Goal: Find contact information: Find contact information

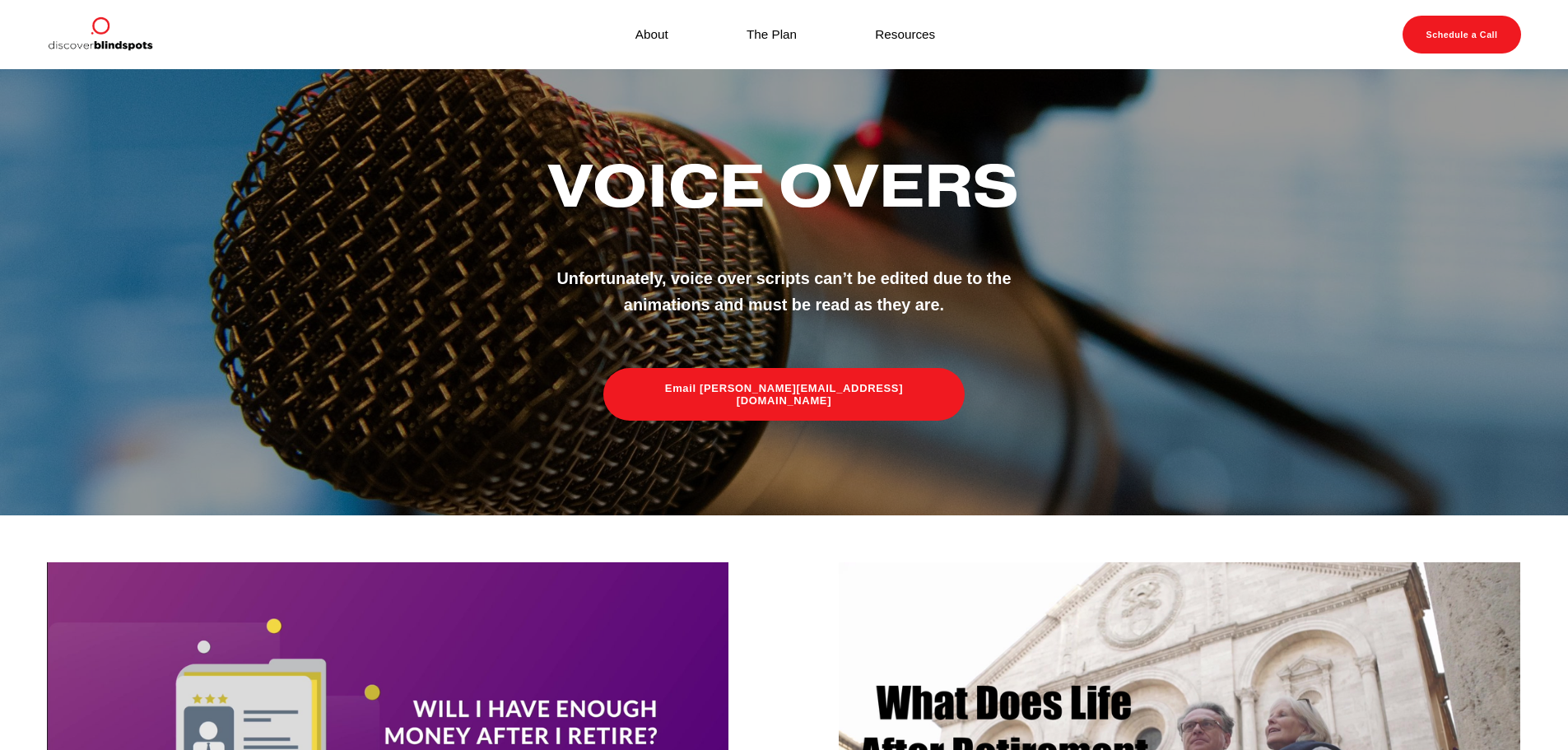
click at [654, 35] on link "About" at bounding box center [652, 34] width 33 height 22
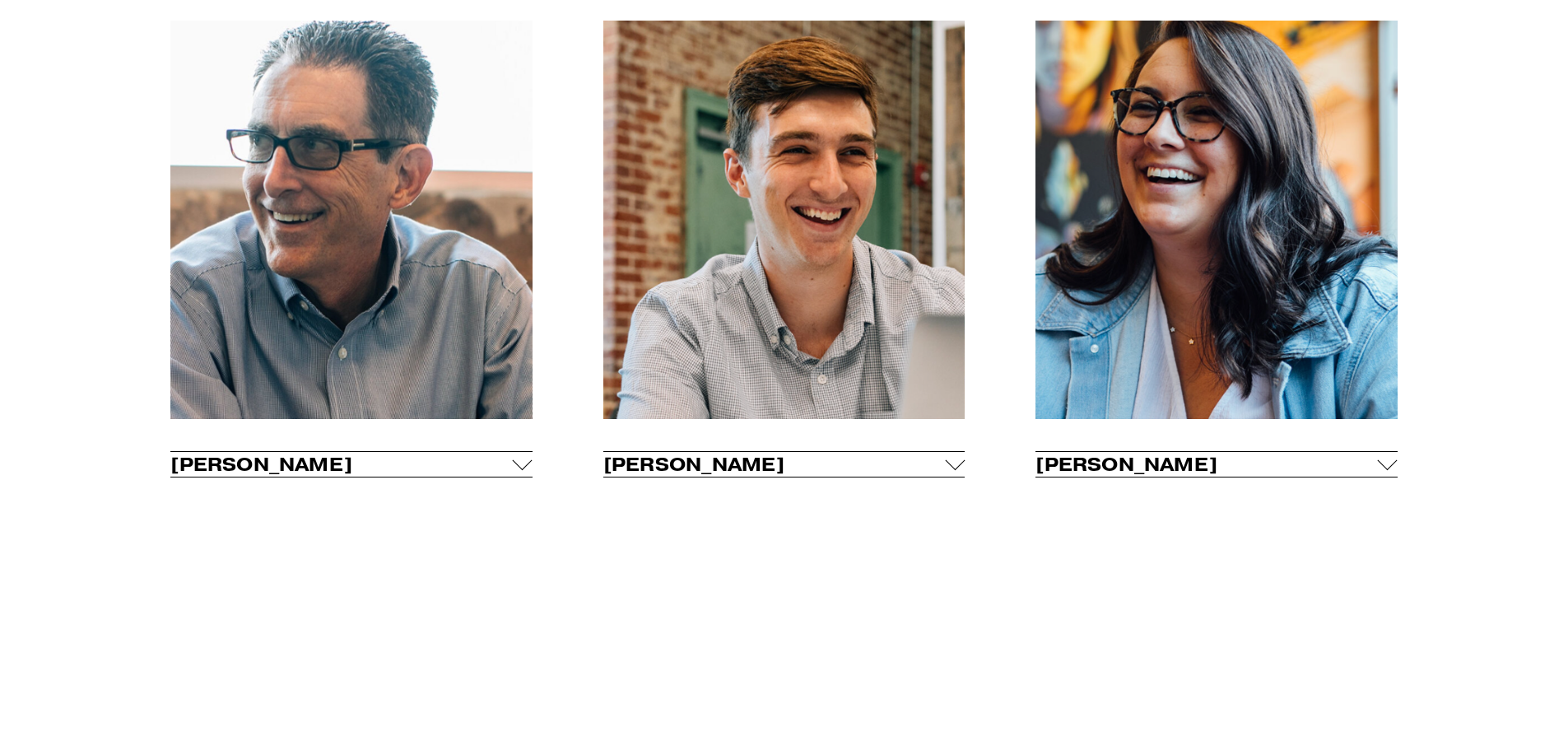
scroll to position [1234, 0]
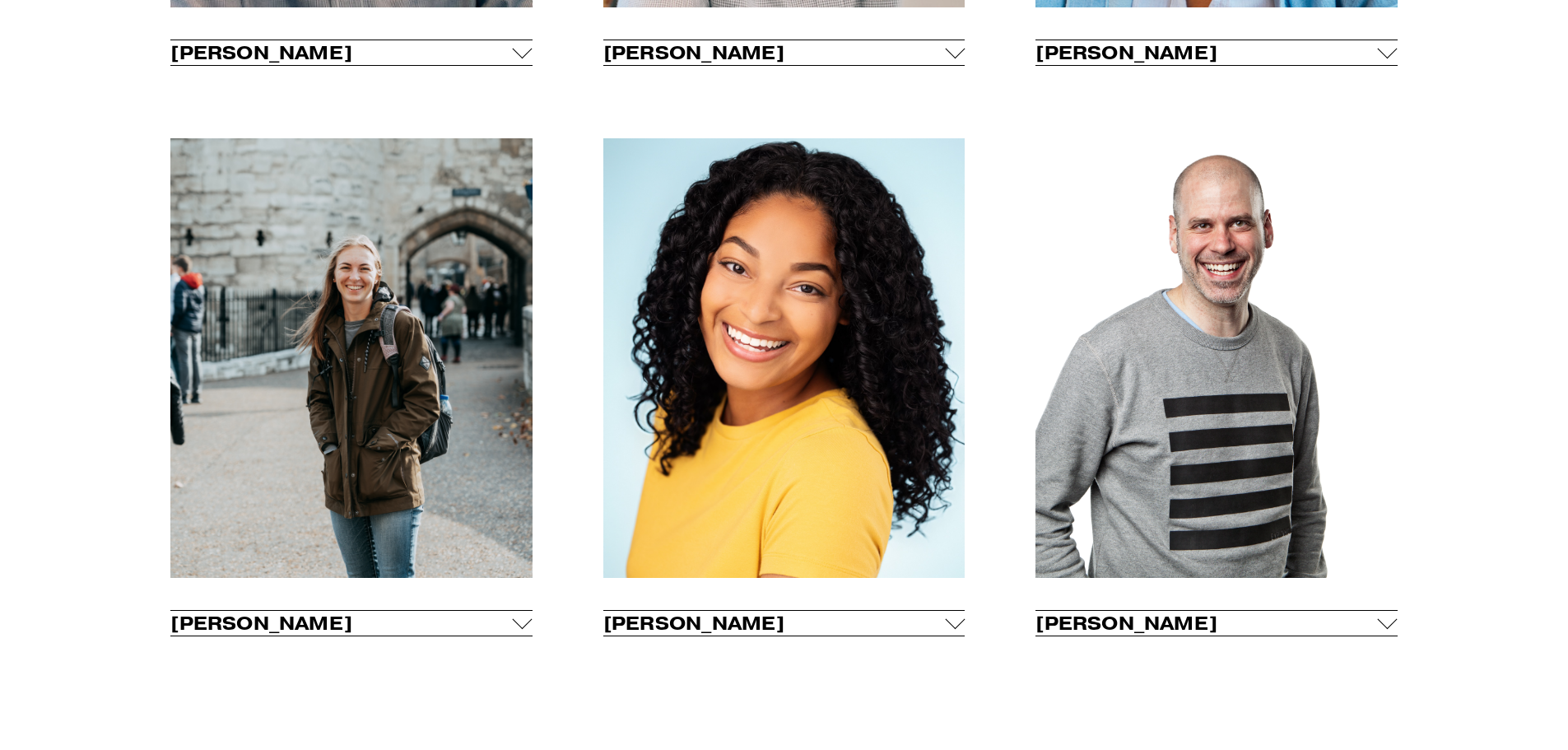
click at [942, 630] on span "[PERSON_NAME]" at bounding box center [774, 622] width 342 height 23
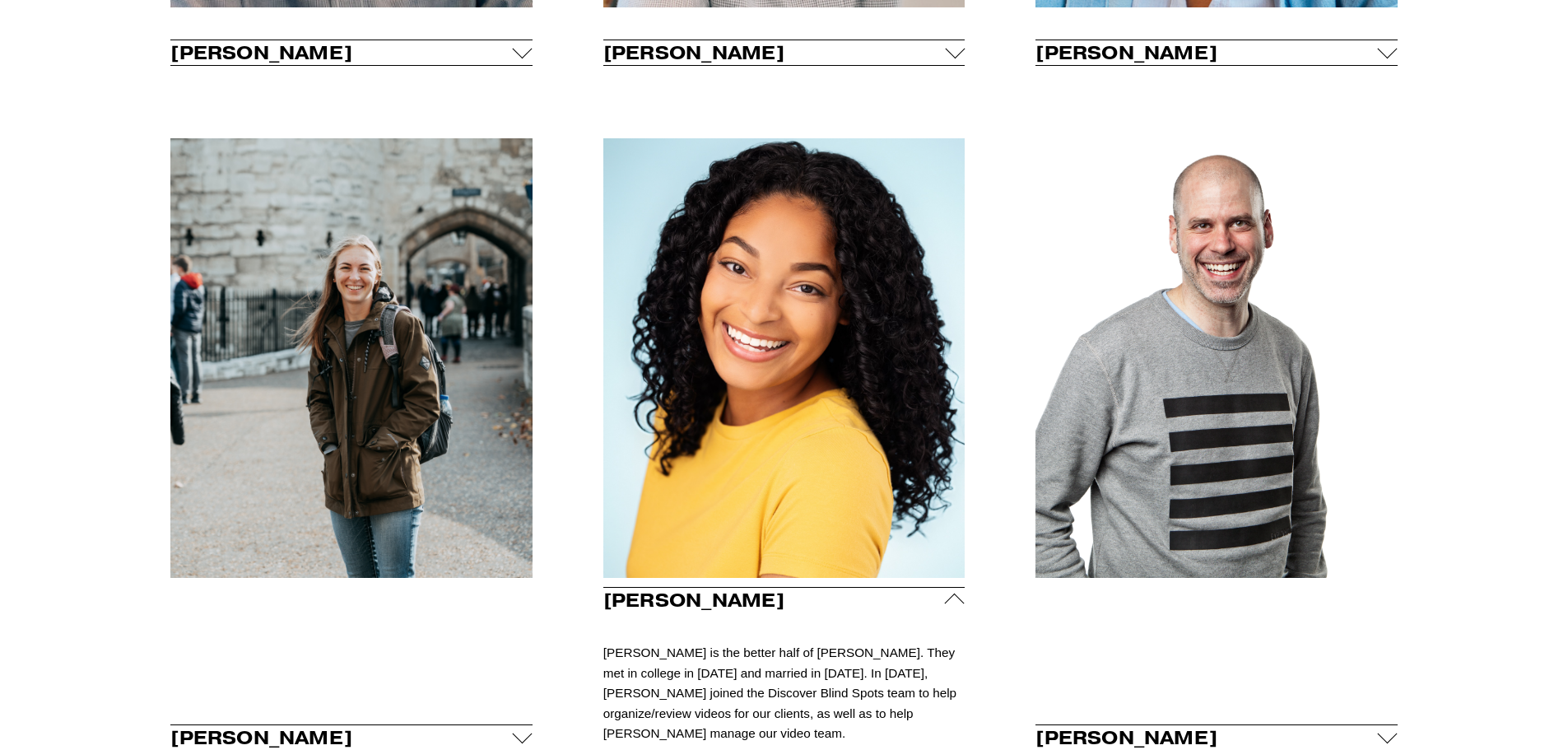
click at [942, 609] on span "[PERSON_NAME]" at bounding box center [774, 599] width 342 height 23
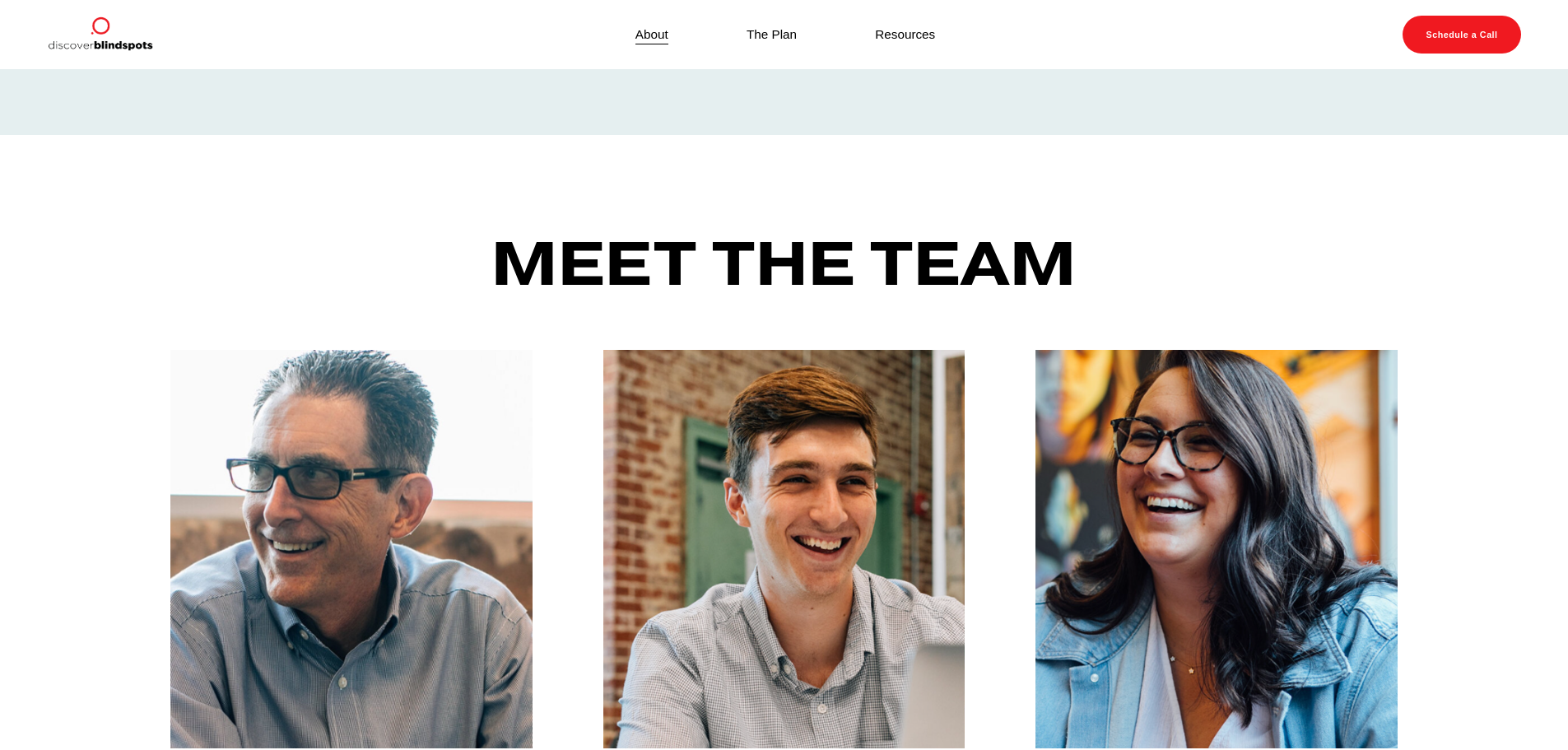
scroll to position [576, 0]
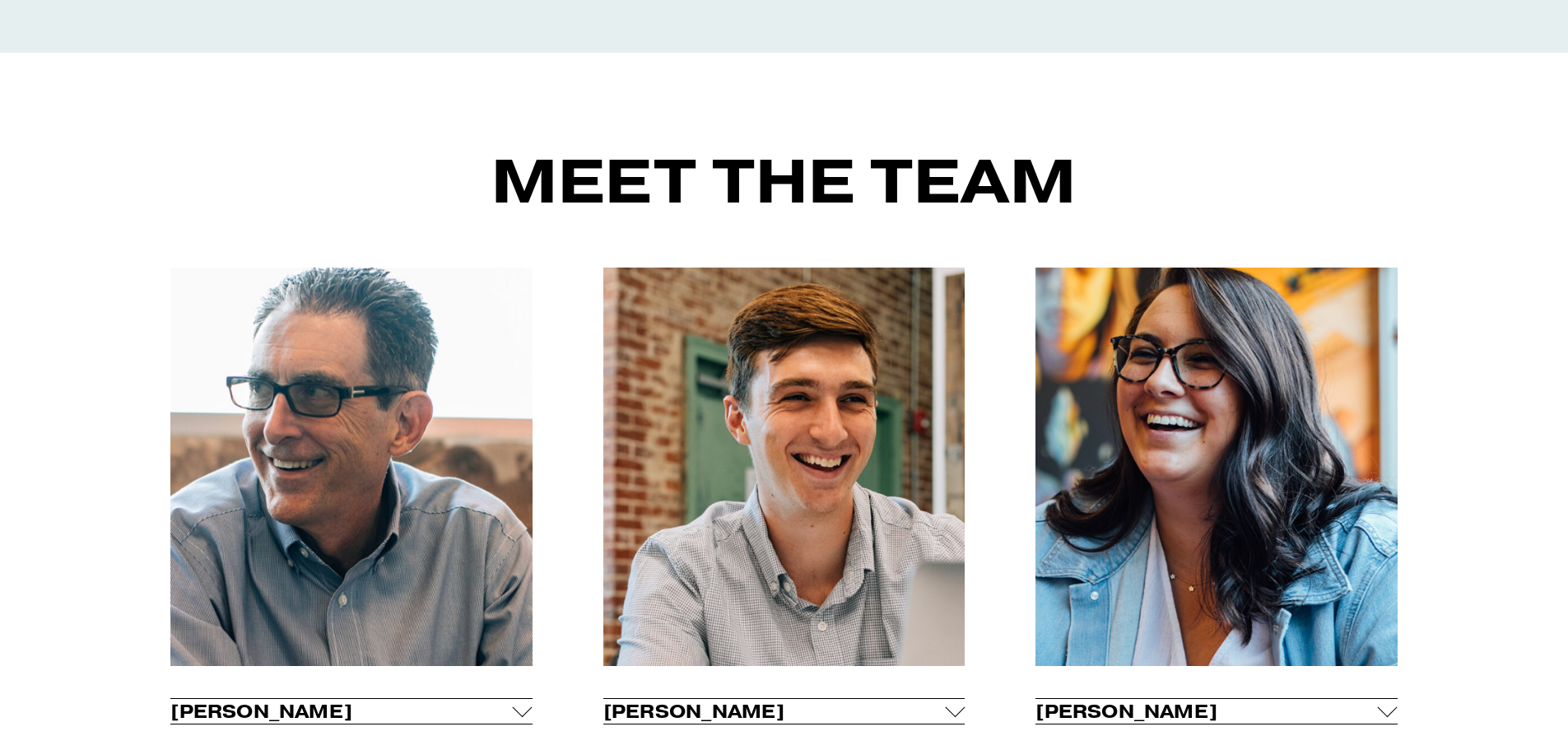
click at [918, 722] on span "[PERSON_NAME]" at bounding box center [774, 711] width 342 height 23
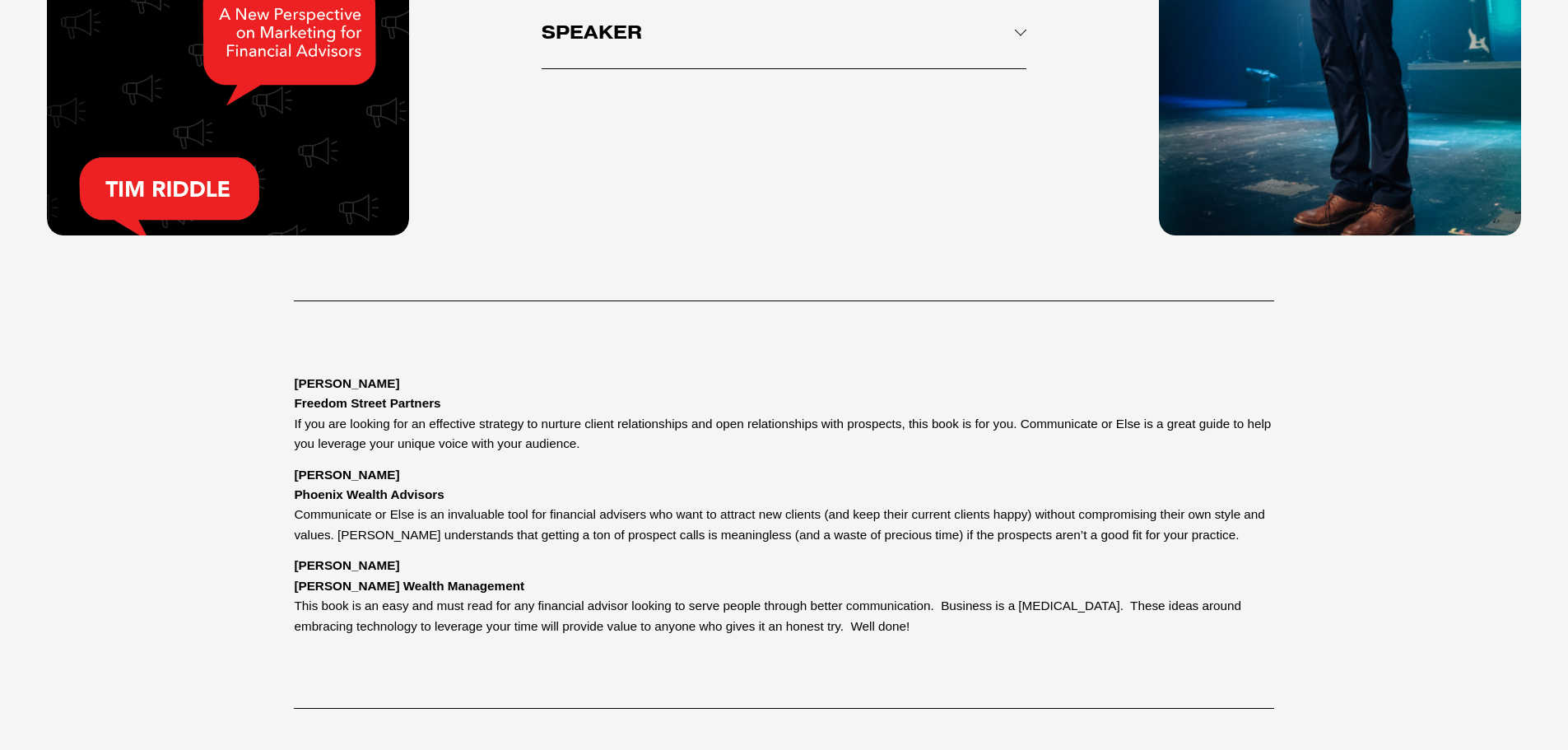
scroll to position [3096, 0]
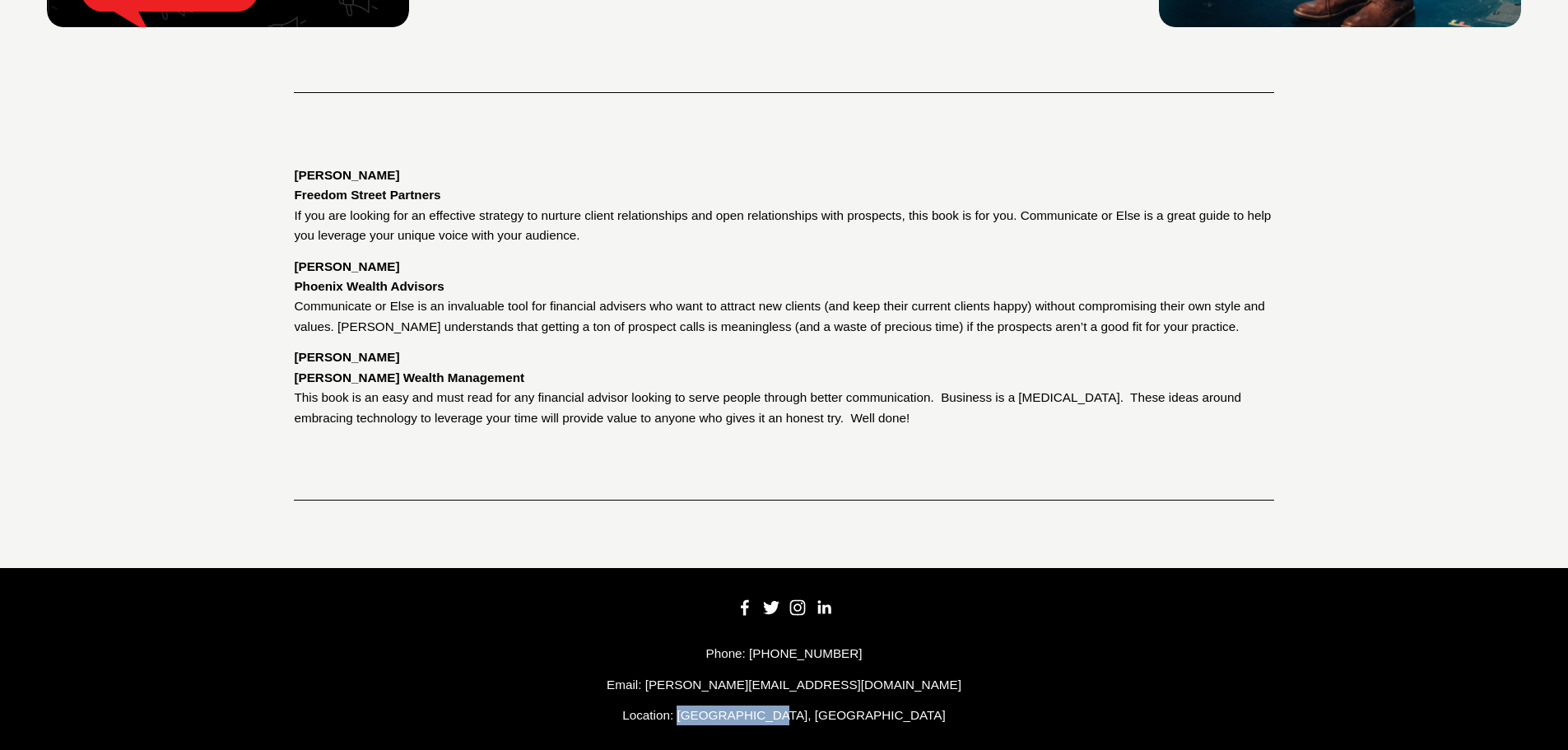
drag, startPoint x: 855, startPoint y: 699, endPoint x: 774, endPoint y: 690, distance: 81.5
click at [774, 705] on p "Location: [GEOGRAPHIC_DATA], [GEOGRAPHIC_DATA]" at bounding box center [784, 715] width 1474 height 20
copy p "[GEOGRAPHIC_DATA], [GEOGRAPHIC_DATA]"
